Goal: Ask a question

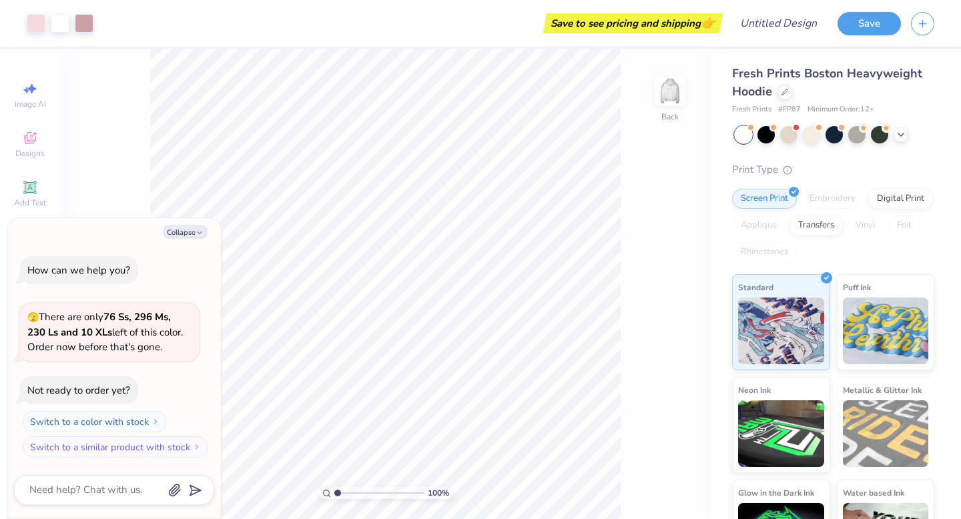
type textarea "x"
click at [128, 494] on textarea at bounding box center [96, 490] width 136 height 18
type textarea "n"
type textarea "x"
type textarea "na"
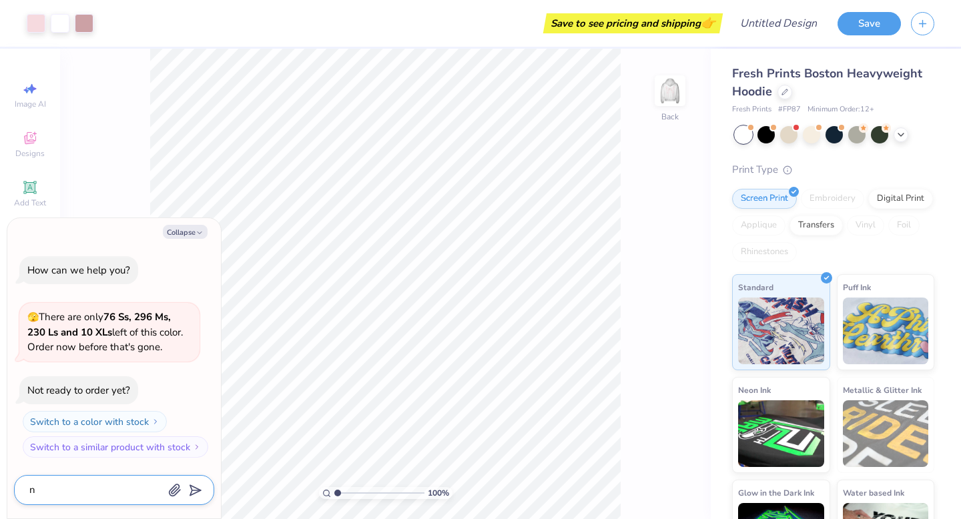
type textarea "x"
type textarea "nam"
type textarea "x"
type textarea "name"
type textarea "x"
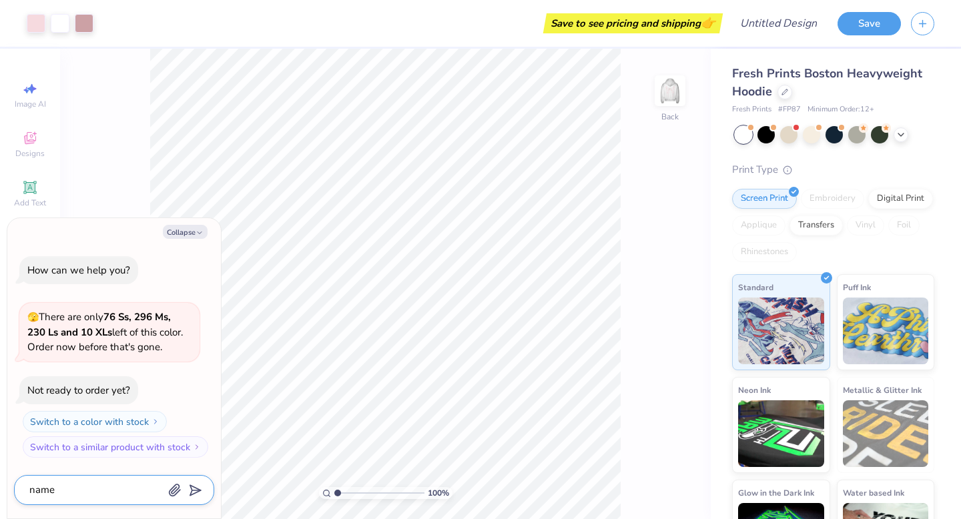
type textarea "name"
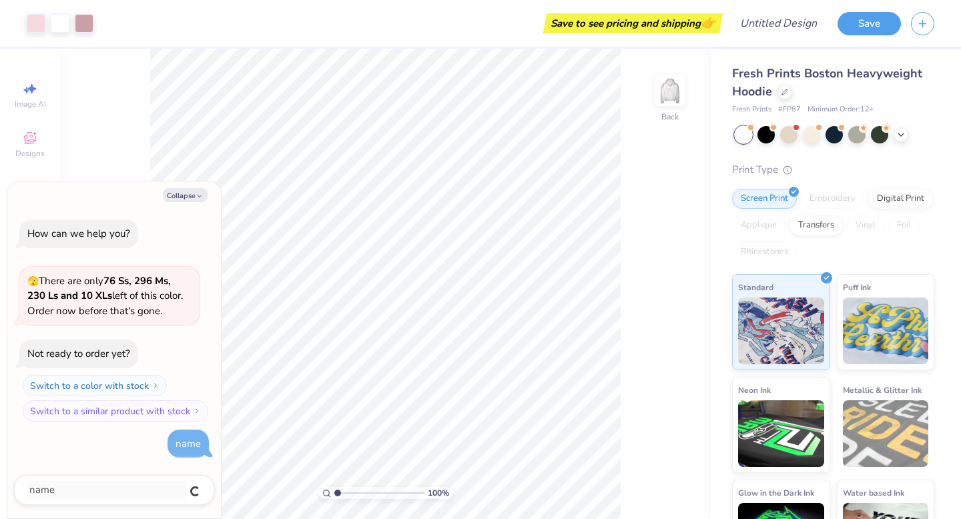
type textarea "x"
click at [128, 494] on textarea at bounding box center [96, 490] width 136 height 18
type textarea "X"
type textarea "x"
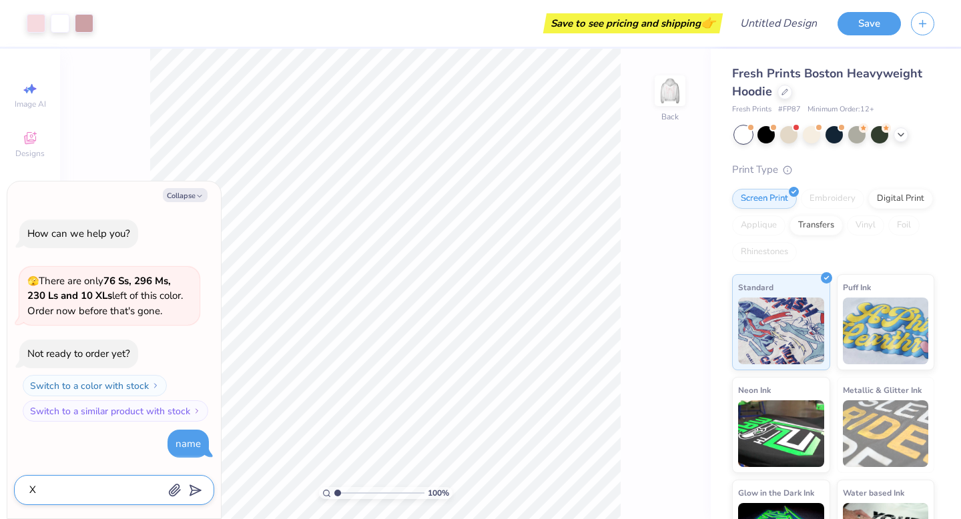
type textarea "[PERSON_NAME]"
type textarea "x"
type textarea "Xia"
type textarea "x"
type textarea "Xiam"
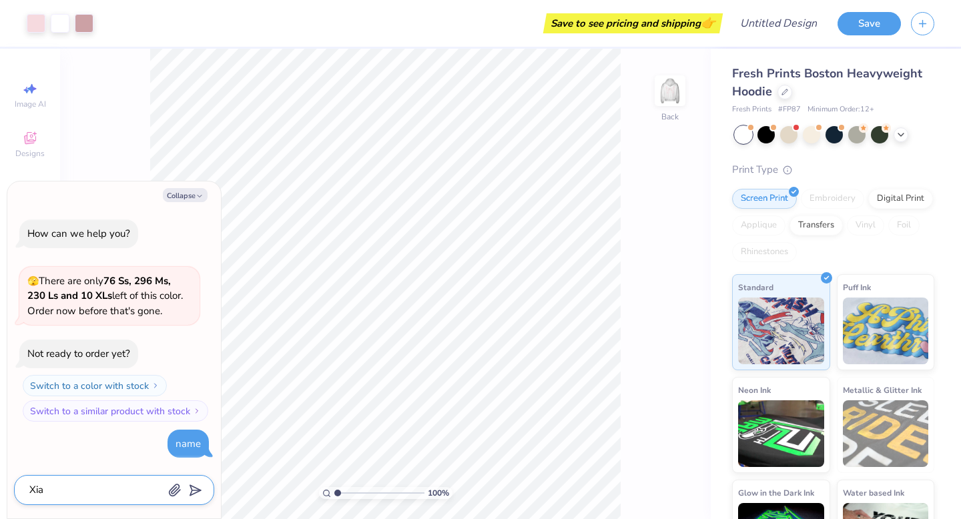
type textarea "x"
type textarea "Xiama"
type textarea "x"
type textarea "Xiamar"
type textarea "x"
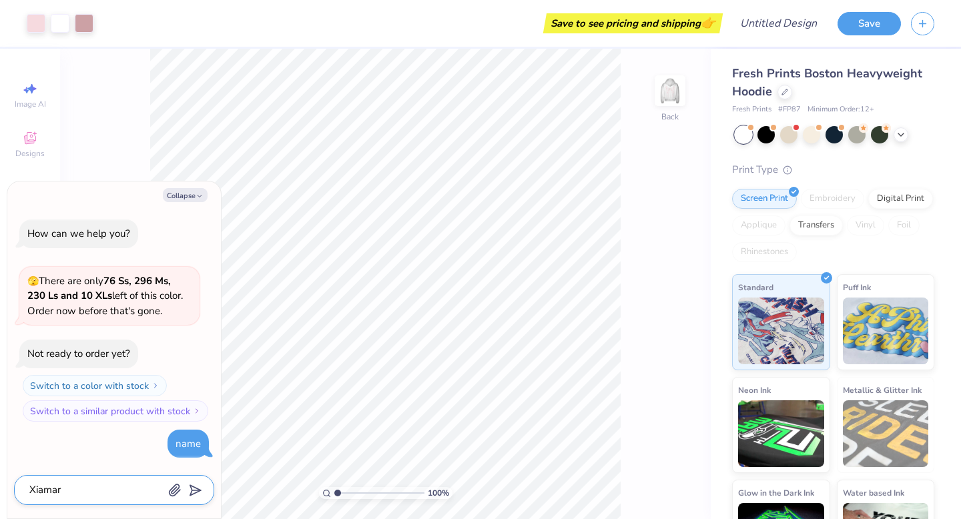
type textarea "Xiamari"
type textarea "x"
type textarea "Xiamari"
type textarea "x"
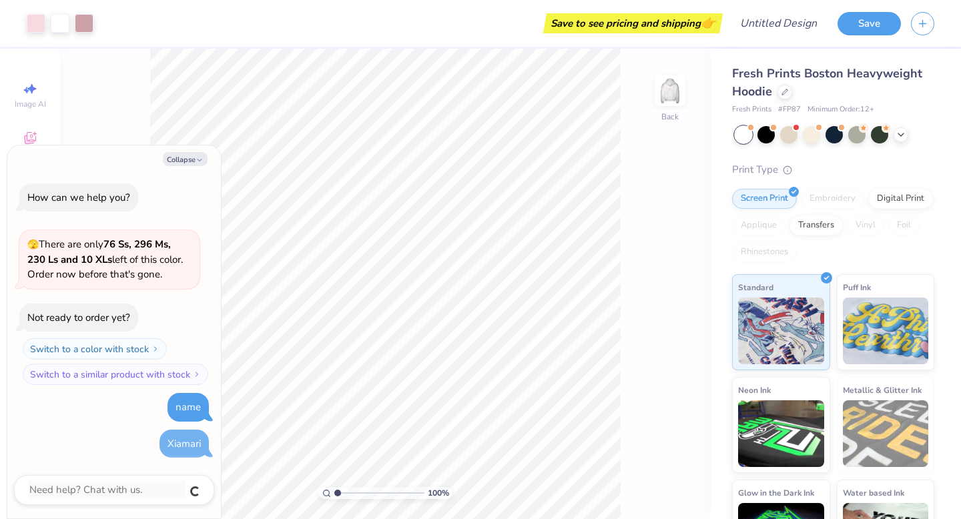
type textarea "x"
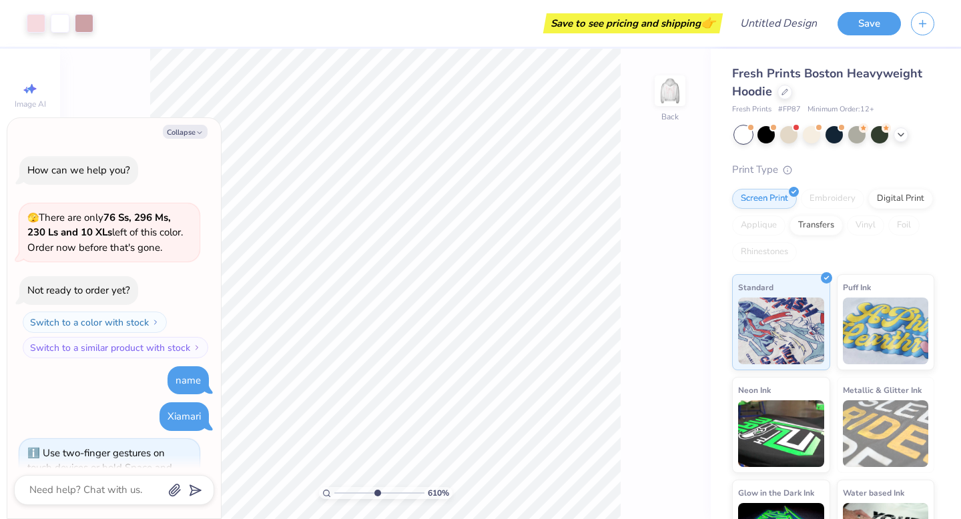
type input "6.1"
type textarea "x"
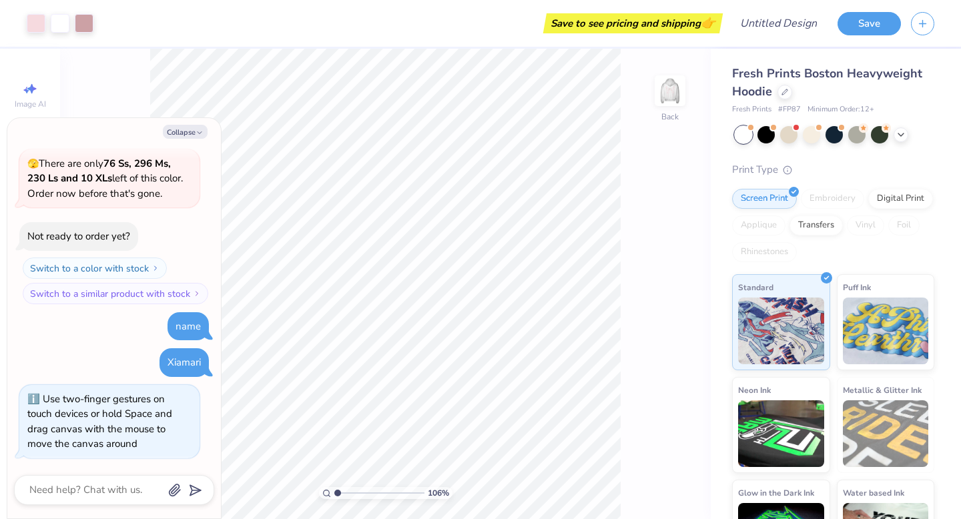
type input "1"
drag, startPoint x: 334, startPoint y: 492, endPoint x: 313, endPoint y: 478, distance: 25.0
click at [334, 487] on input "range" at bounding box center [379, 493] width 90 height 12
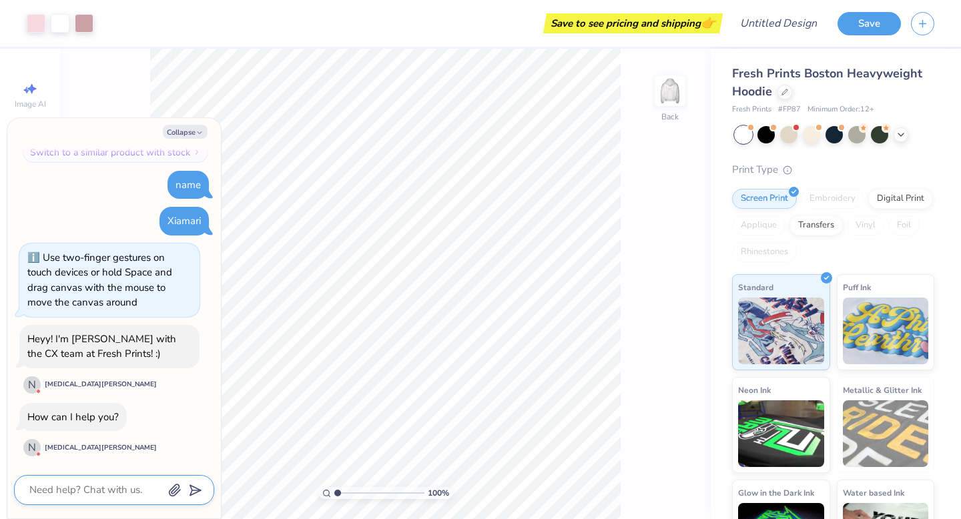
click at [138, 483] on textarea at bounding box center [96, 490] width 136 height 18
type textarea "x"
